Goal: Transaction & Acquisition: Purchase product/service

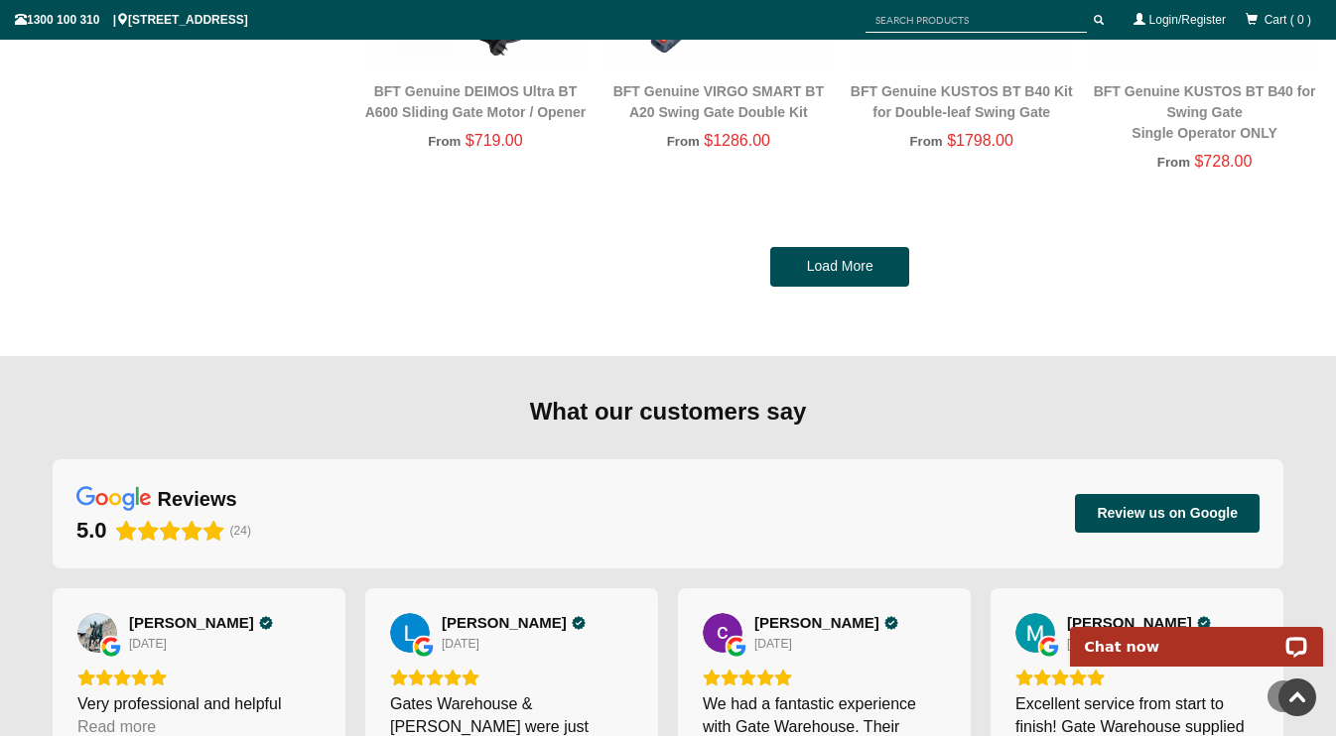
scroll to position [4262, 0]
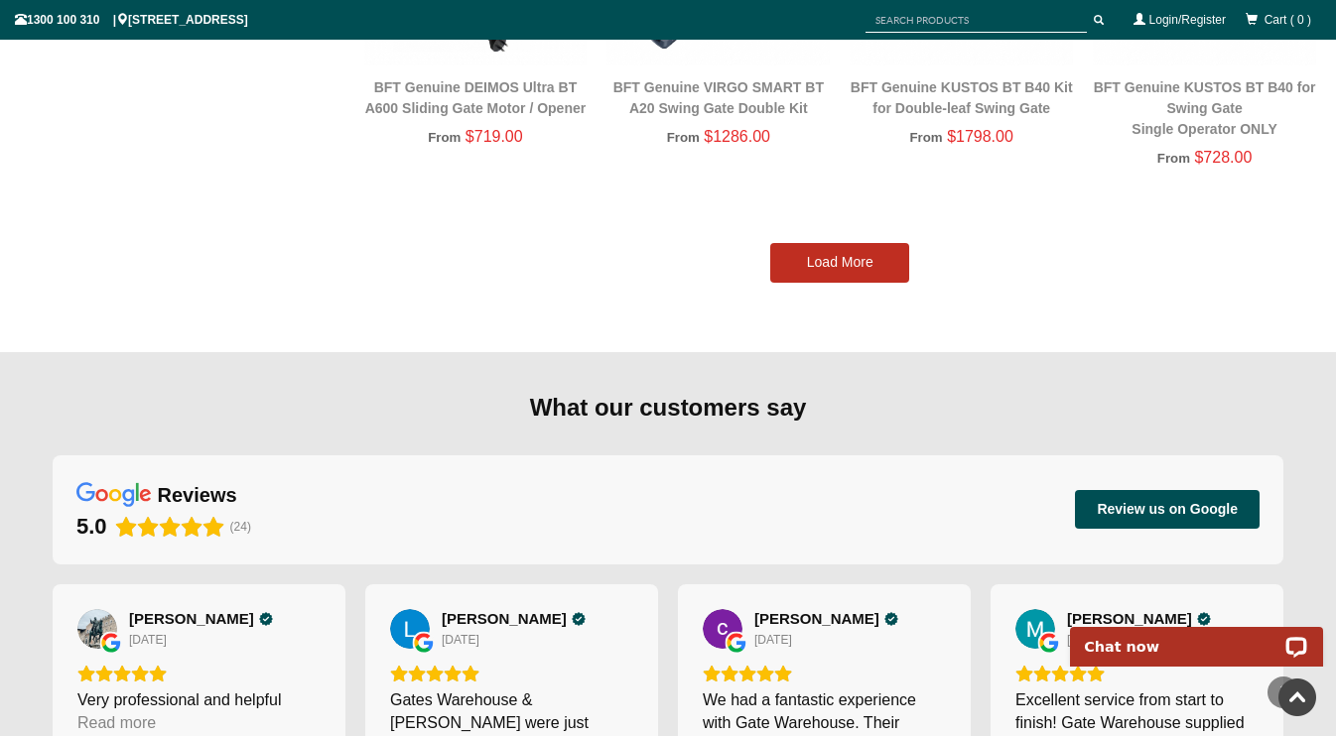
click at [835, 243] on link "Load More" at bounding box center [839, 263] width 139 height 40
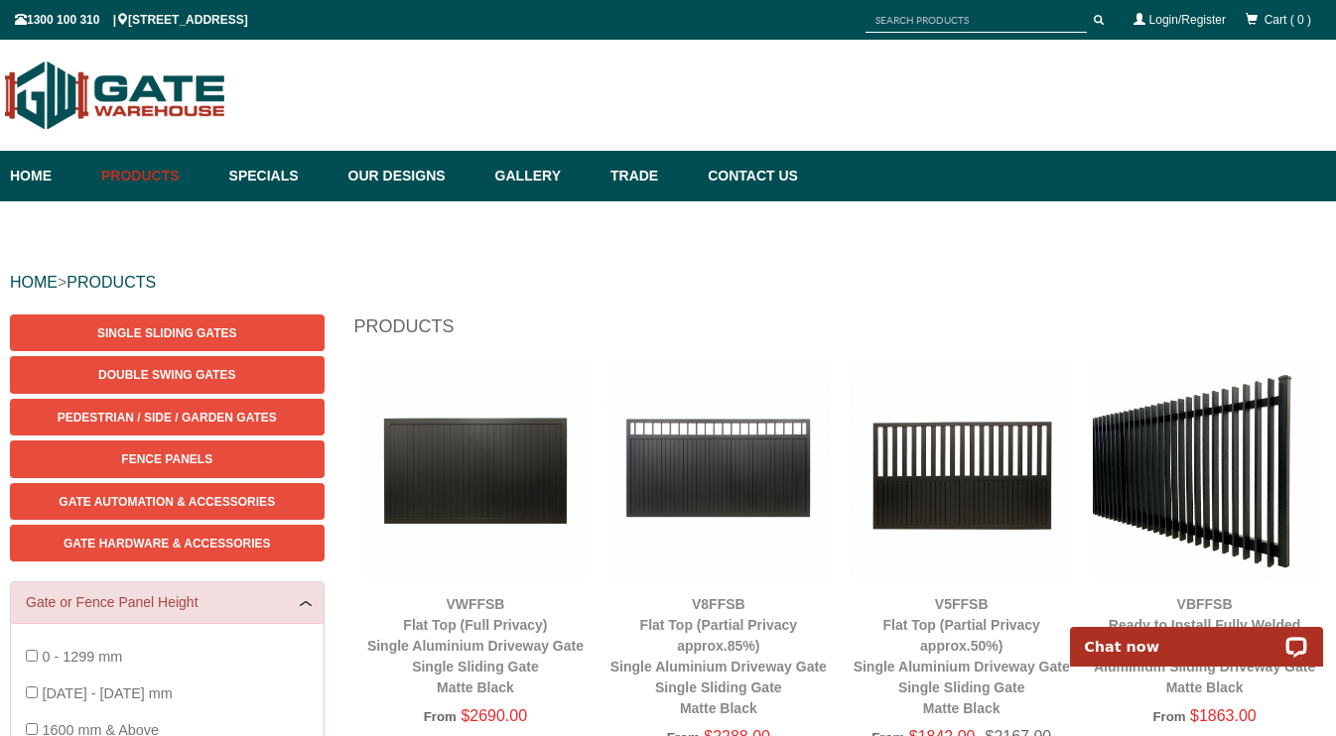
scroll to position [0, 0]
click at [696, 463] on img at bounding box center [717, 470] width 223 height 223
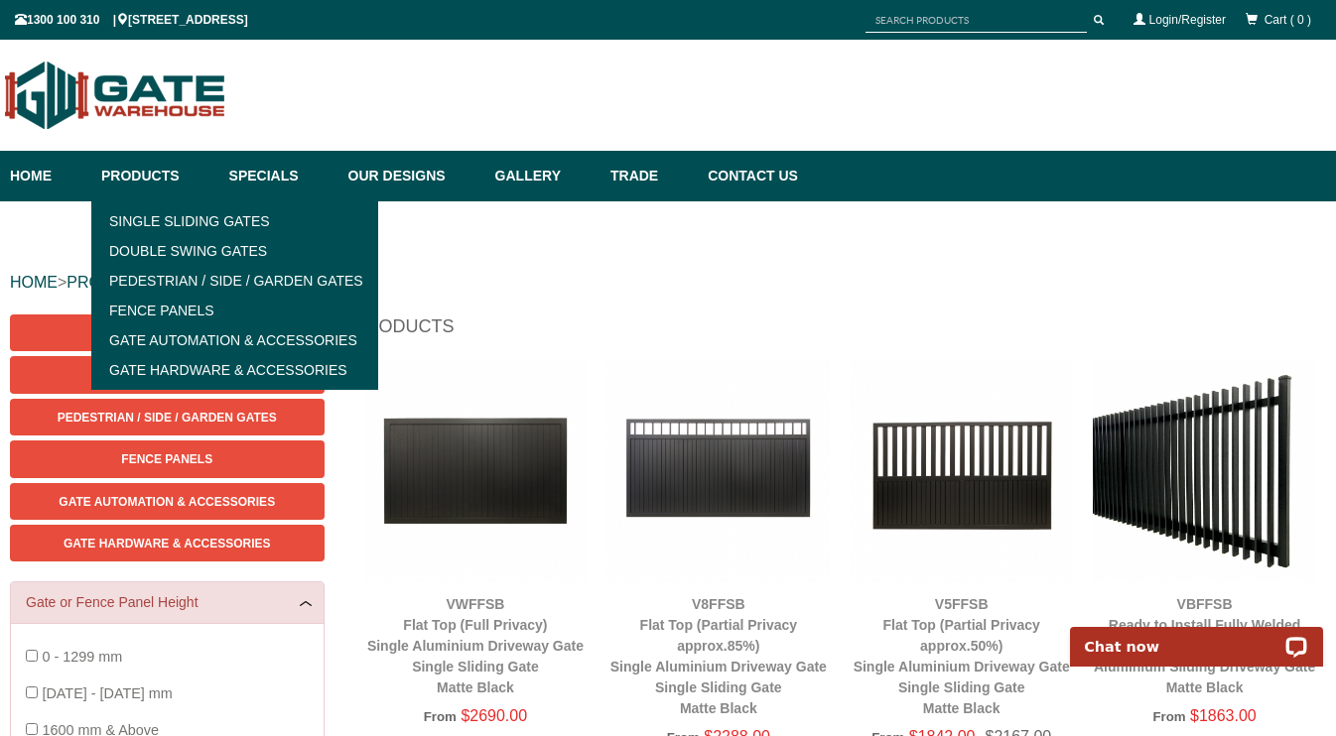
click at [719, 461] on img at bounding box center [717, 470] width 223 height 223
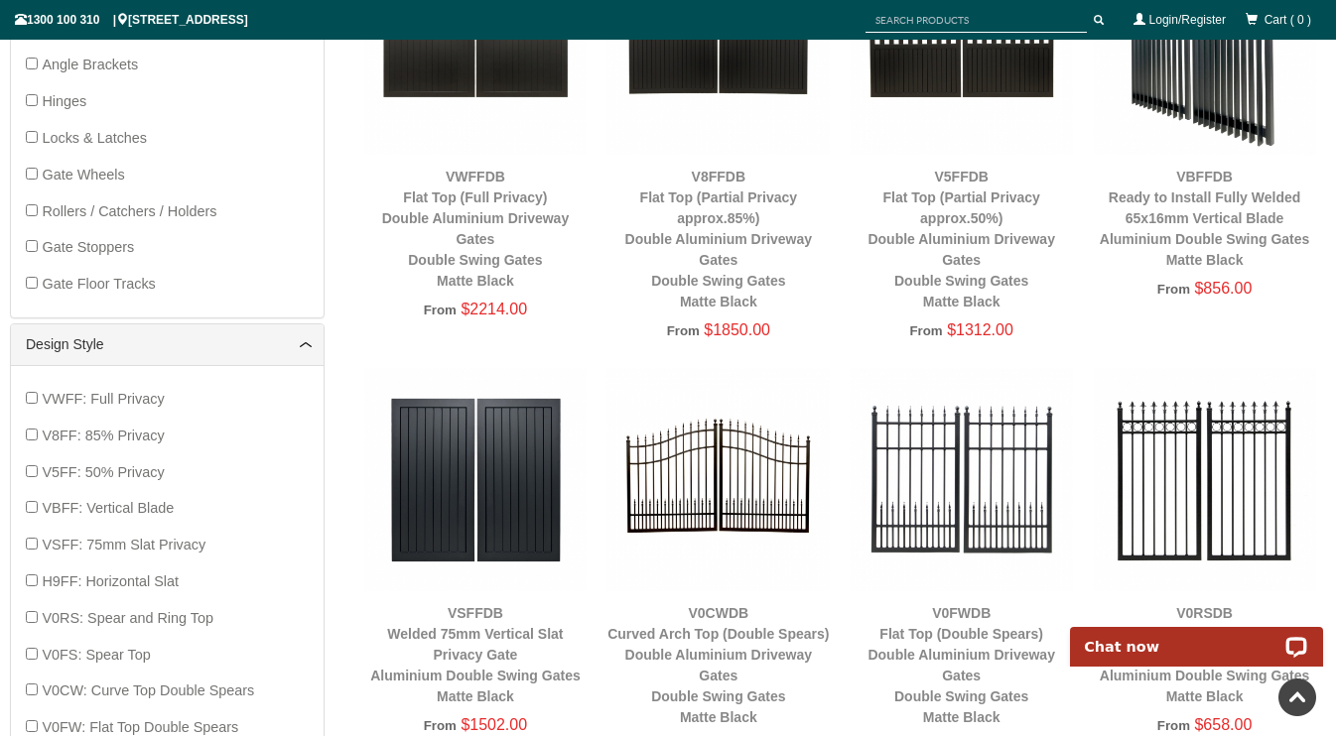
scroll to position [1264, 0]
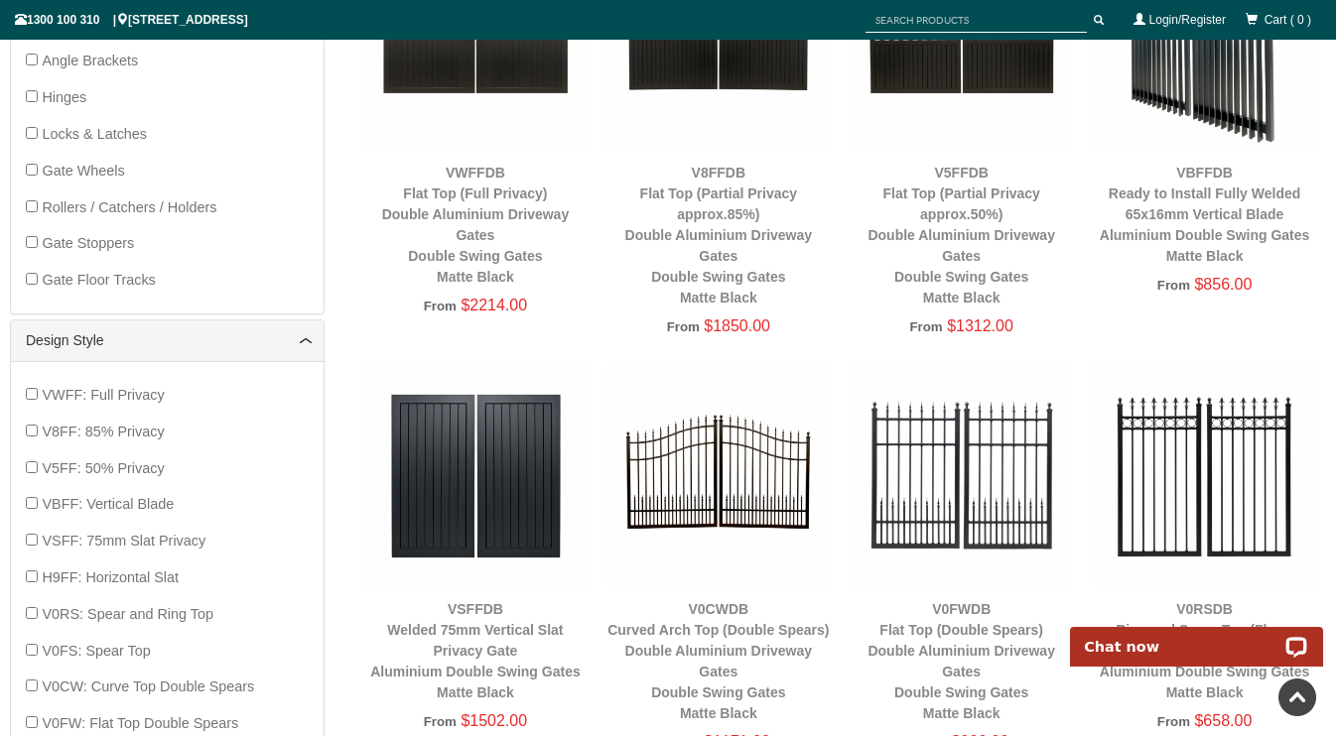
click at [150, 65] on div "Sliding Gate Hardware Swing Gate Hardware Posts Post Caps Fencing Brackets Angl…" at bounding box center [167, 79] width 283 height 439
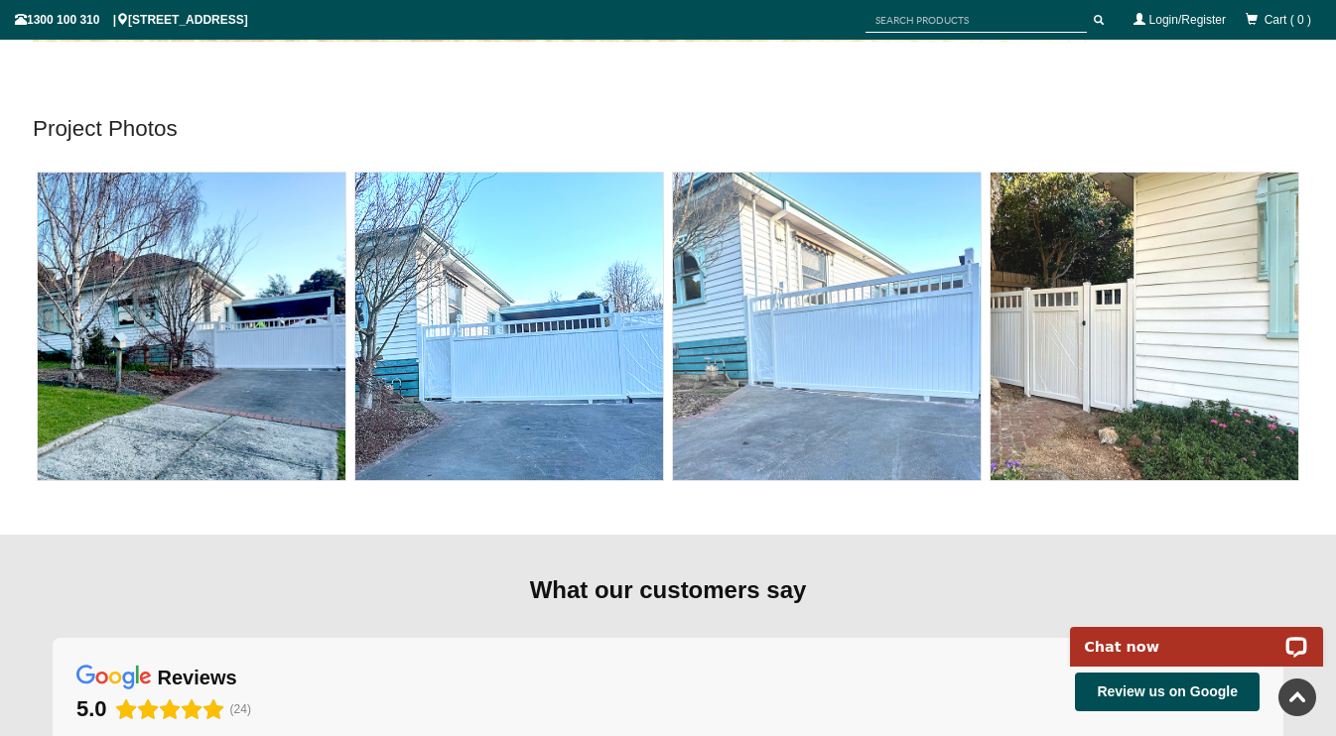
scroll to position [7395, 0]
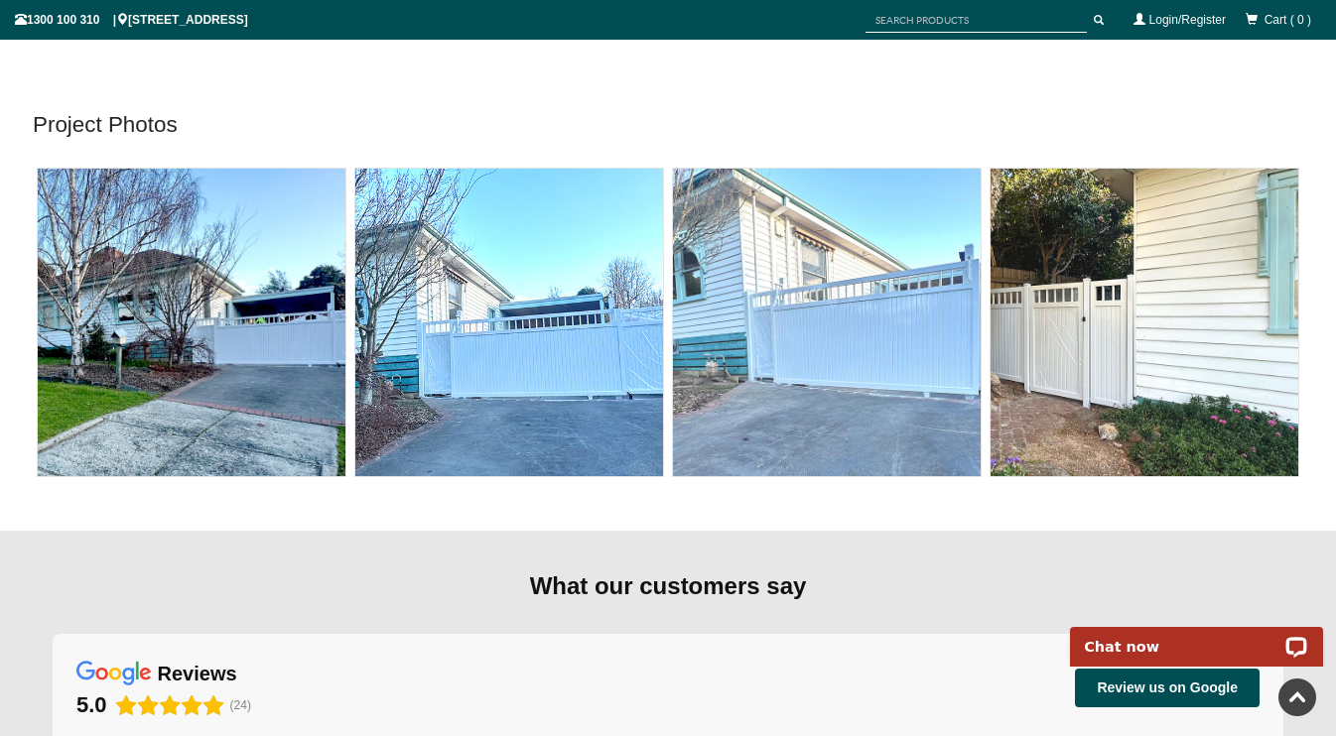
click at [572, 310] on img at bounding box center [509, 323] width 308 height 308
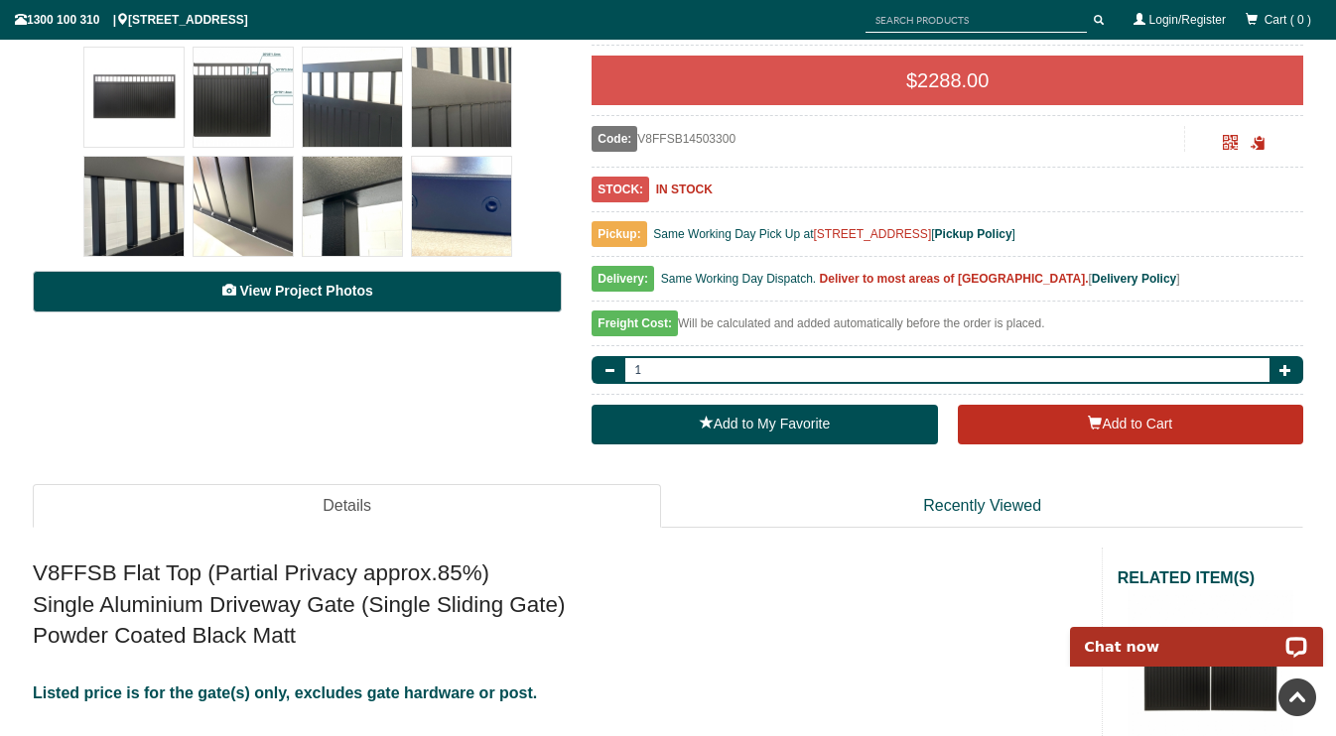
click at [392, 299] on link "View Project Photos" at bounding box center [297, 292] width 529 height 42
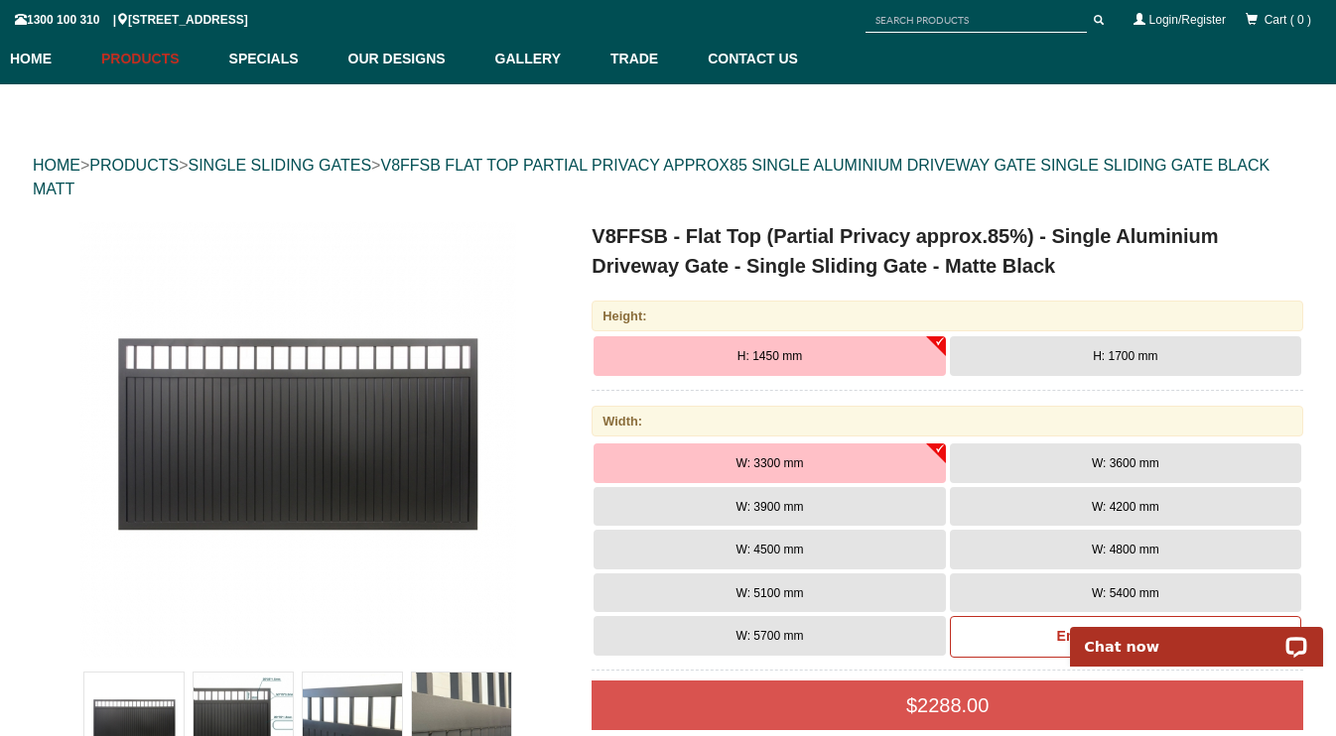
scroll to position [115, 0]
